Goal: Navigation & Orientation: Find specific page/section

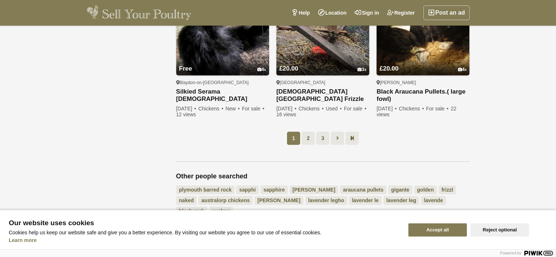
scroll to position [585, 0]
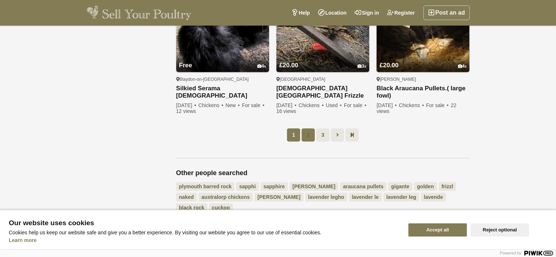
click at [308, 134] on link "2" at bounding box center [307, 134] width 13 height 13
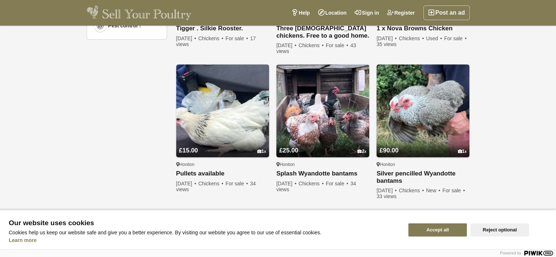
scroll to position [549, 0]
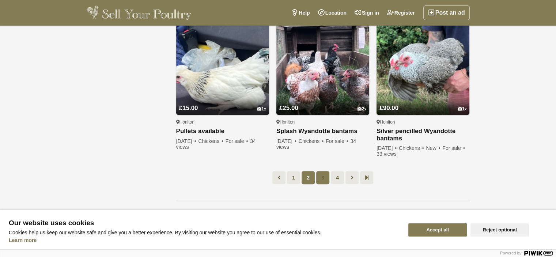
click at [321, 179] on link "3" at bounding box center [322, 177] width 13 height 13
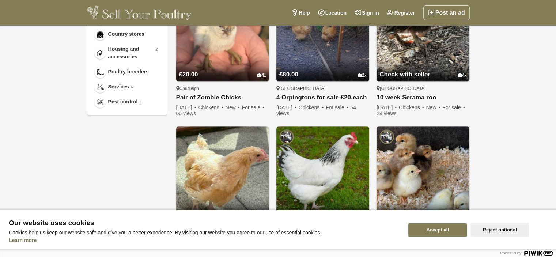
scroll to position [549, 0]
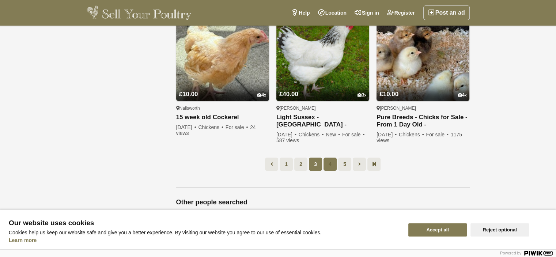
click at [330, 166] on link "4" at bounding box center [329, 164] width 13 height 13
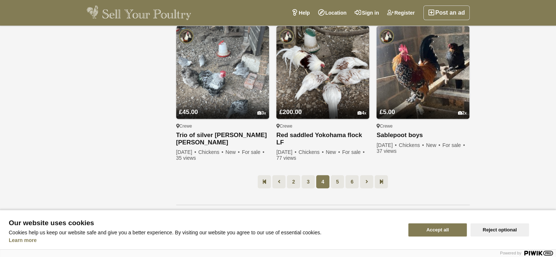
scroll to position [549, 0]
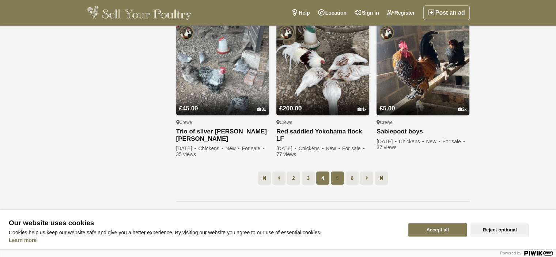
click at [337, 174] on link "5" at bounding box center [337, 177] width 13 height 13
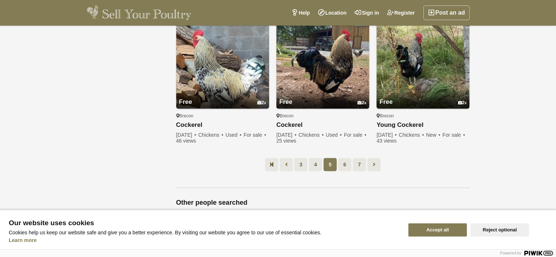
scroll to position [549, 0]
click at [338, 163] on link "6" at bounding box center [344, 164] width 13 height 13
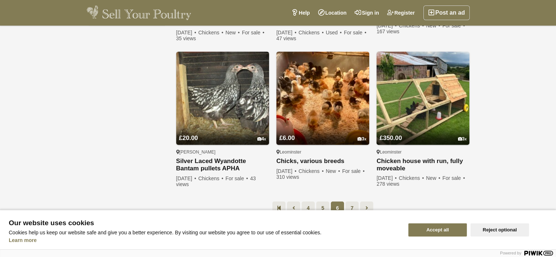
scroll to position [549, 0]
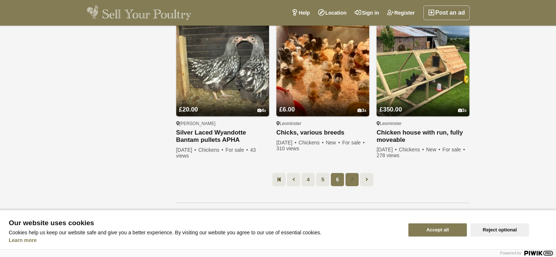
click at [349, 173] on link "7" at bounding box center [351, 179] width 13 height 13
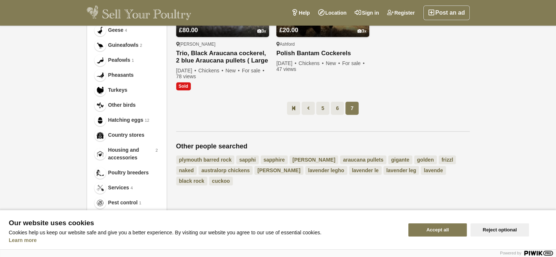
scroll to position [183, 0]
